Goal: Task Accomplishment & Management: Use online tool/utility

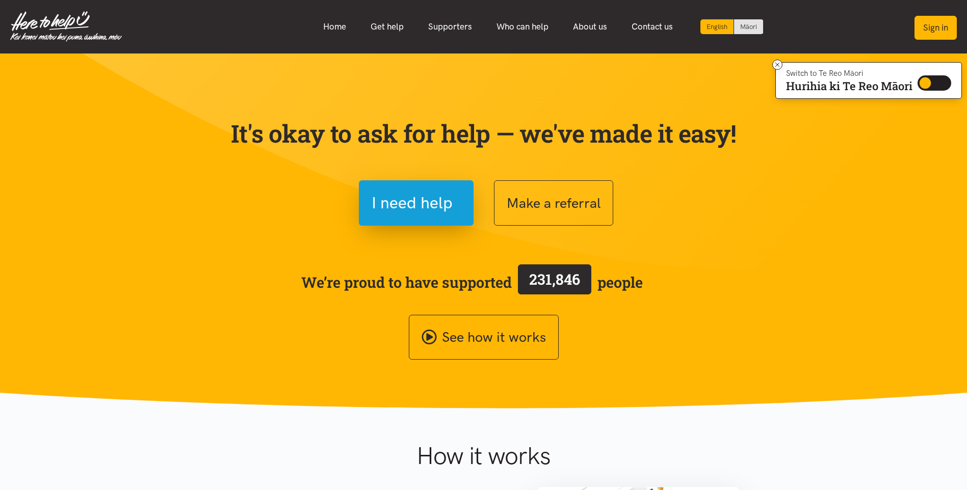
click at [935, 26] on button "Sign in" at bounding box center [936, 28] width 42 height 24
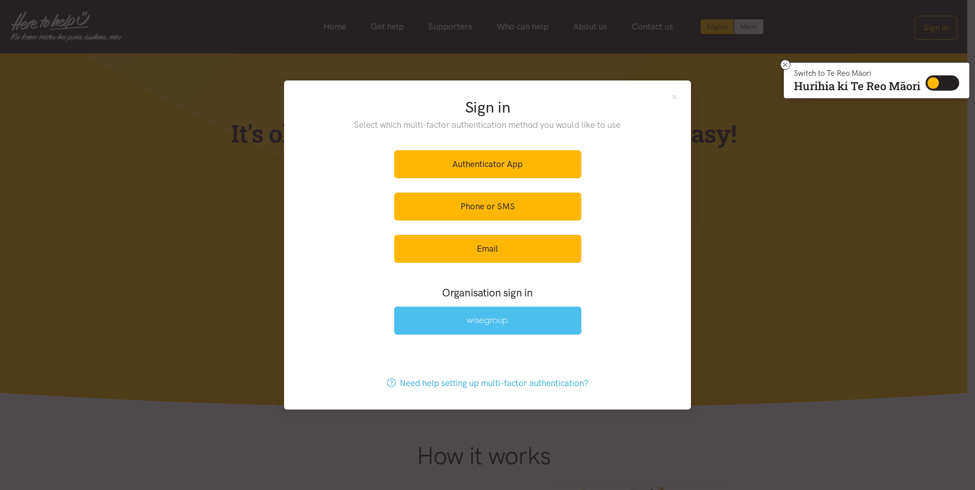
click at [474, 317] on link at bounding box center [487, 321] width 187 height 28
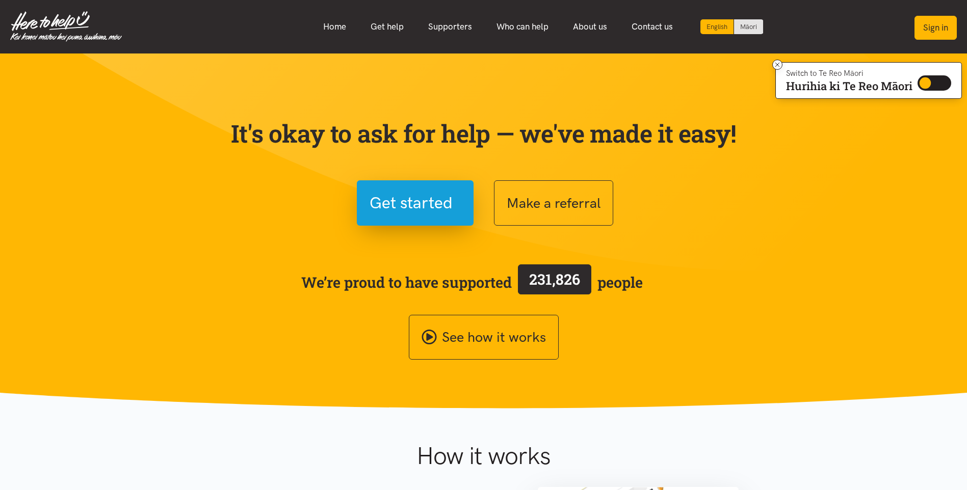
click at [936, 25] on button "Sign in" at bounding box center [936, 28] width 42 height 24
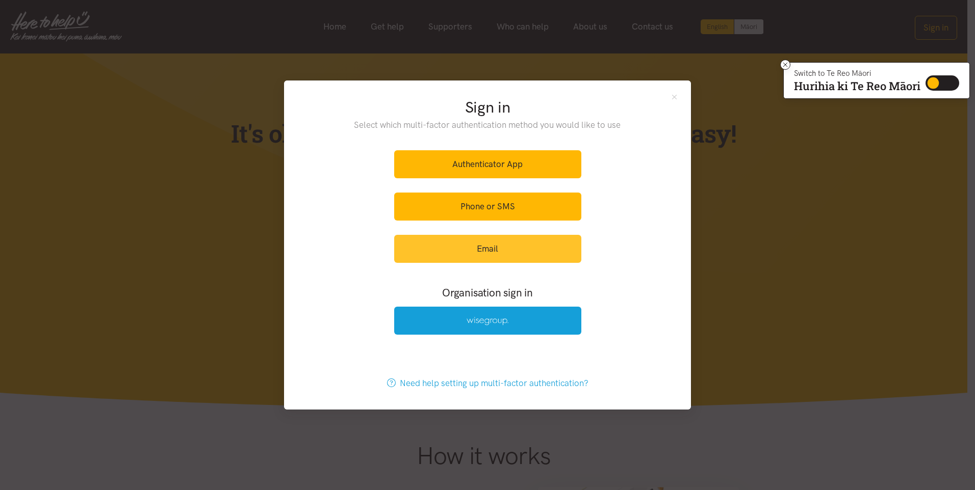
click at [484, 249] on link "Email" at bounding box center [487, 249] width 187 height 28
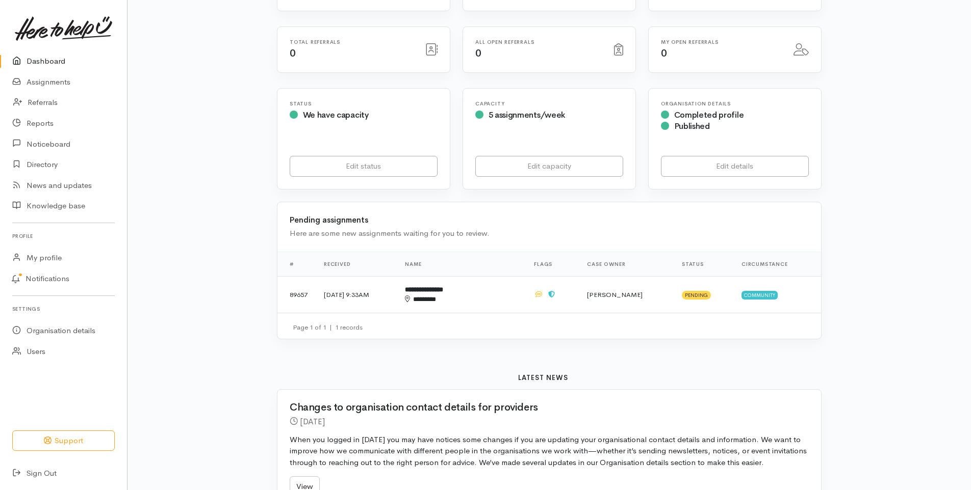
scroll to position [153, 0]
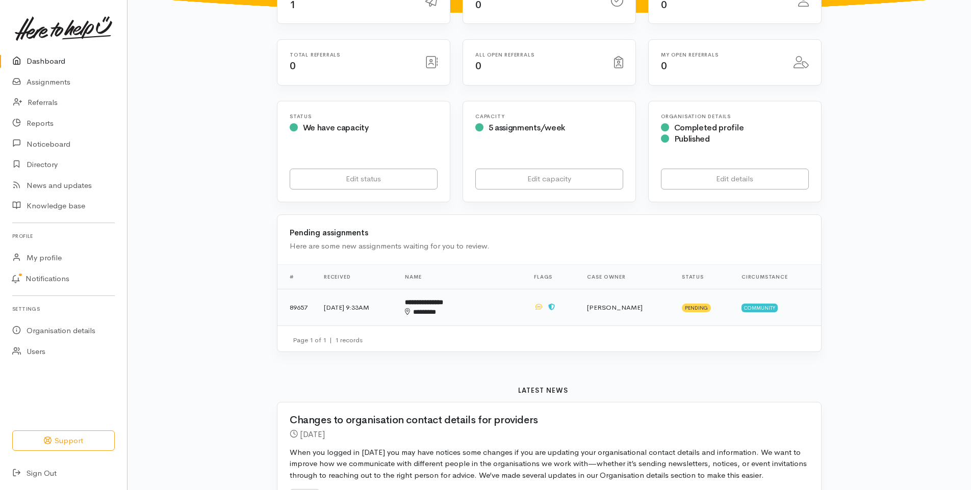
click at [355, 289] on td "13 Oct 2025, 9:33AM" at bounding box center [356, 307] width 81 height 37
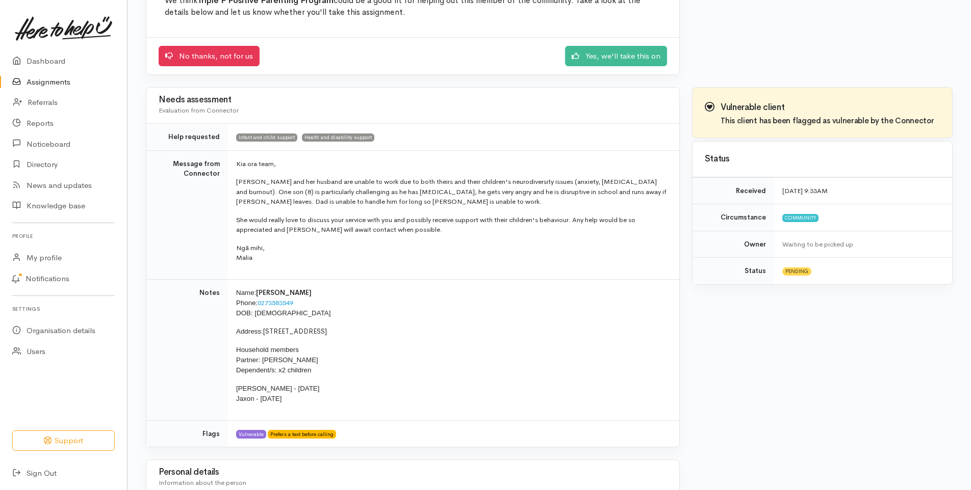
scroll to position [118, 0]
